Goal: Navigation & Orientation: Find specific page/section

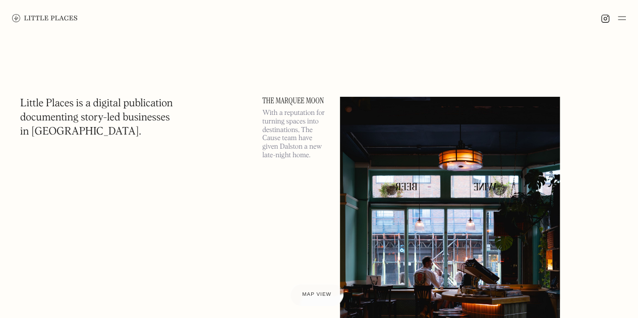
click at [621, 19] on img at bounding box center [622, 18] width 8 height 12
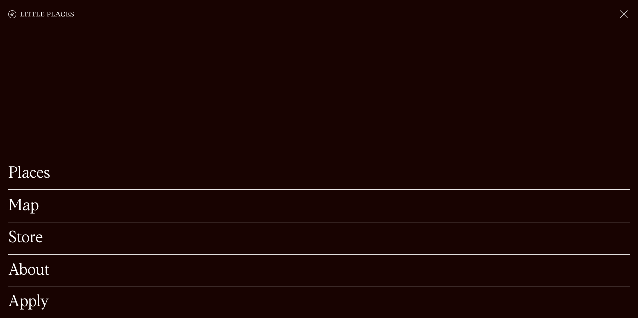
click at [26, 198] on link "Map" at bounding box center [319, 206] width 622 height 16
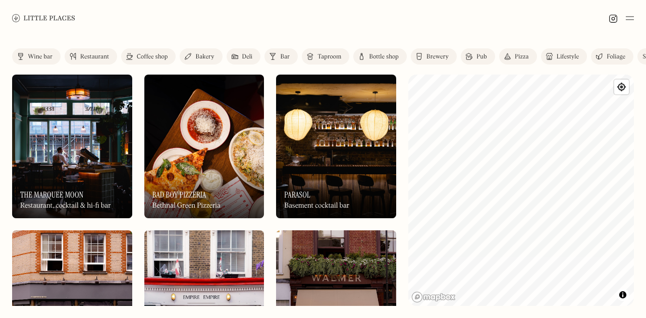
click at [86, 57] on div "Restaurant" at bounding box center [94, 57] width 29 height 6
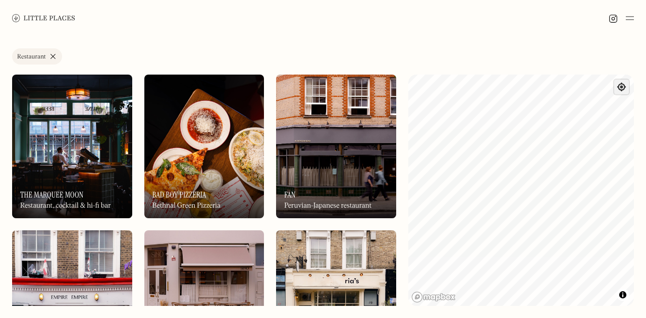
click at [623, 88] on span "Find my location" at bounding box center [621, 87] width 15 height 15
click at [578, 69] on div "Label Restaurant Wine bar Restaurant Coffee shop Bakery Deli Bar Taproom Bottle…" at bounding box center [323, 177] width 646 height 282
click at [643, 76] on div "Label Restaurant Wine bar Restaurant Coffee shop Bakery Deli Bar Taproom Bottle…" at bounding box center [323, 177] width 646 height 282
click at [645, 74] on div "Label Restaurant Wine bar Restaurant Coffee shop Bakery Deli Bar Taproom Bottle…" at bounding box center [323, 177] width 646 height 282
click at [385, 147] on div "Label Restaurant Wine bar Restaurant Coffee shop Bakery Deli Bar Taproom Bottle…" at bounding box center [323, 177] width 646 height 282
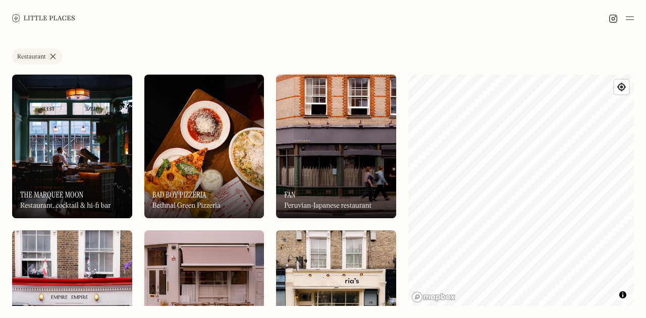
click at [544, 318] on html "Places Map Store About Apply 🍪 Accept cookies Settings Close Cookie Popup Close…" at bounding box center [323, 159] width 646 height 318
